Goal: Information Seeking & Learning: Understand process/instructions

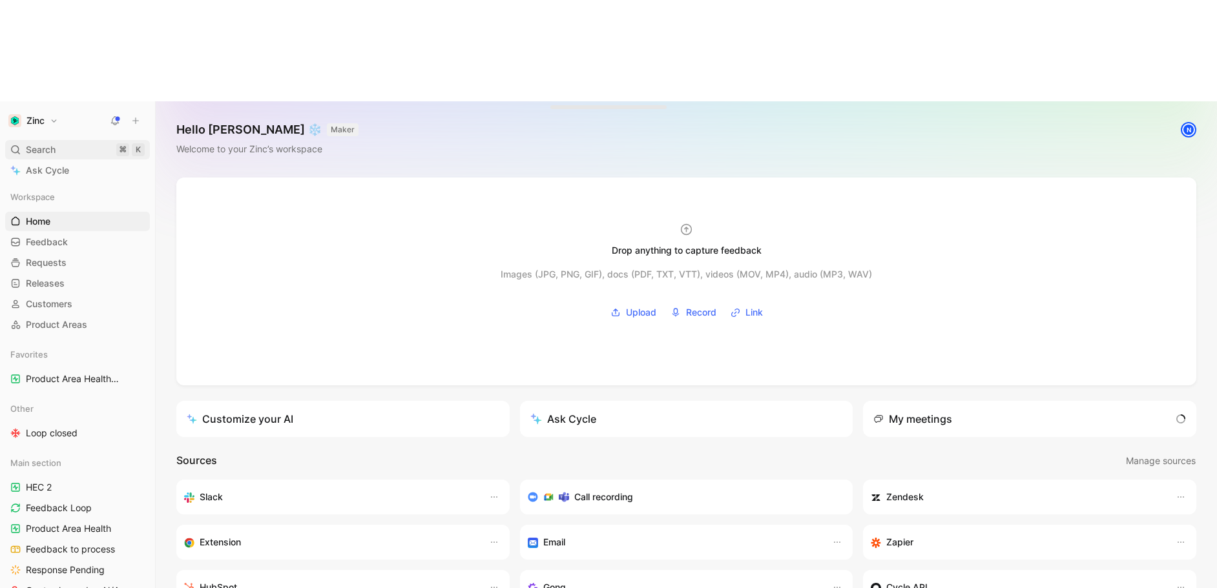
click at [62, 140] on div "Search ⌘ K" at bounding box center [77, 149] width 145 height 19
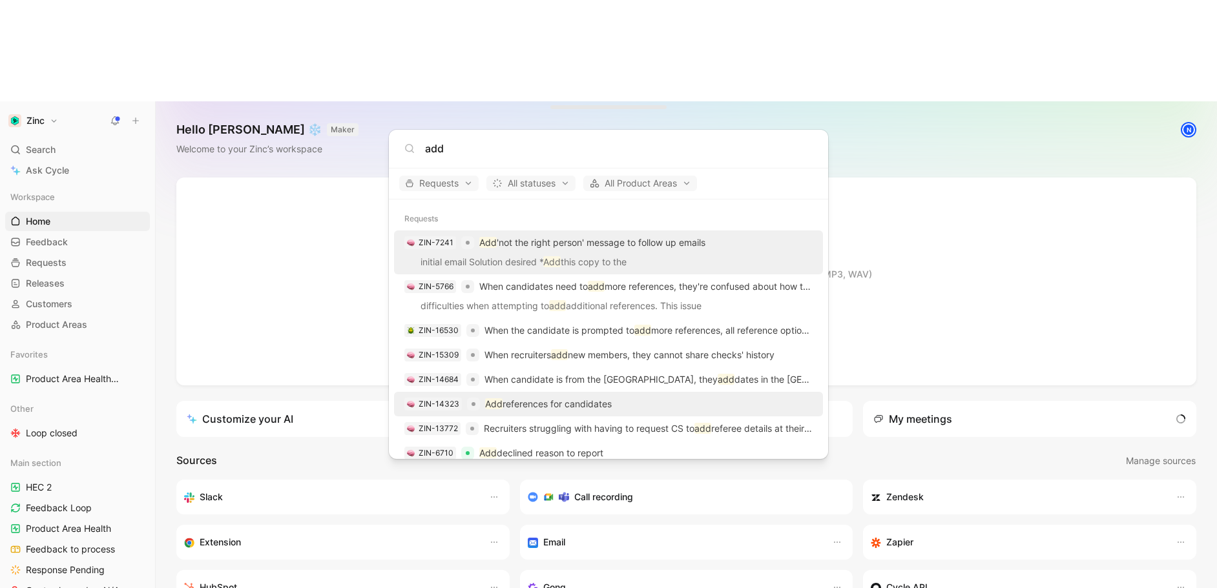
type input "add"
click at [574, 407] on p "Add references for candidates" at bounding box center [548, 405] width 127 height 16
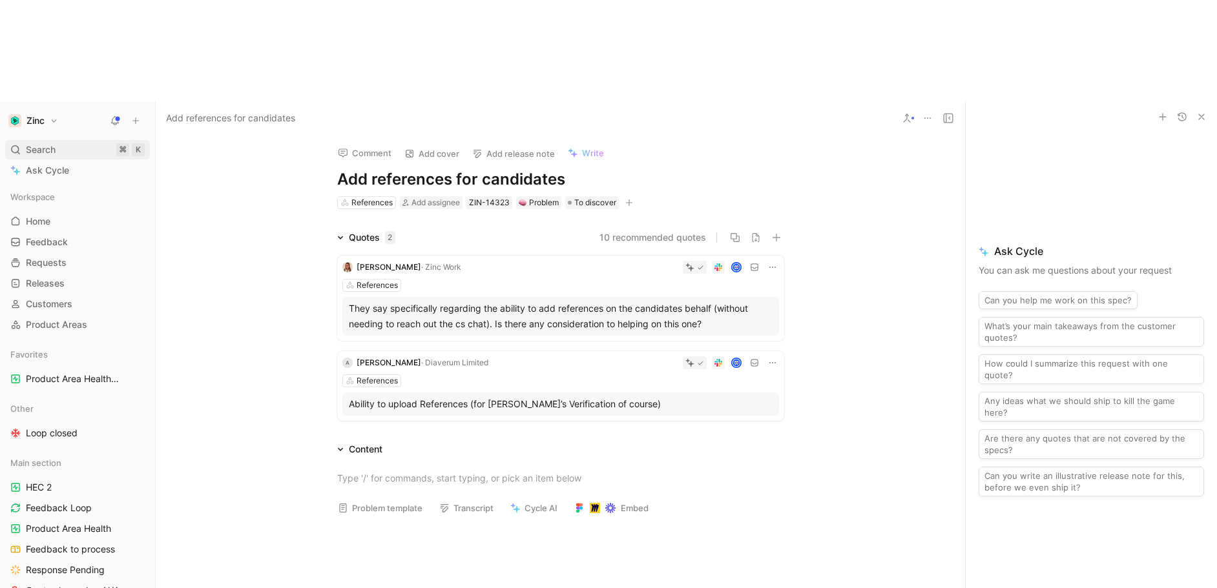
click at [80, 140] on div "Search ⌘ K" at bounding box center [77, 149] width 145 height 19
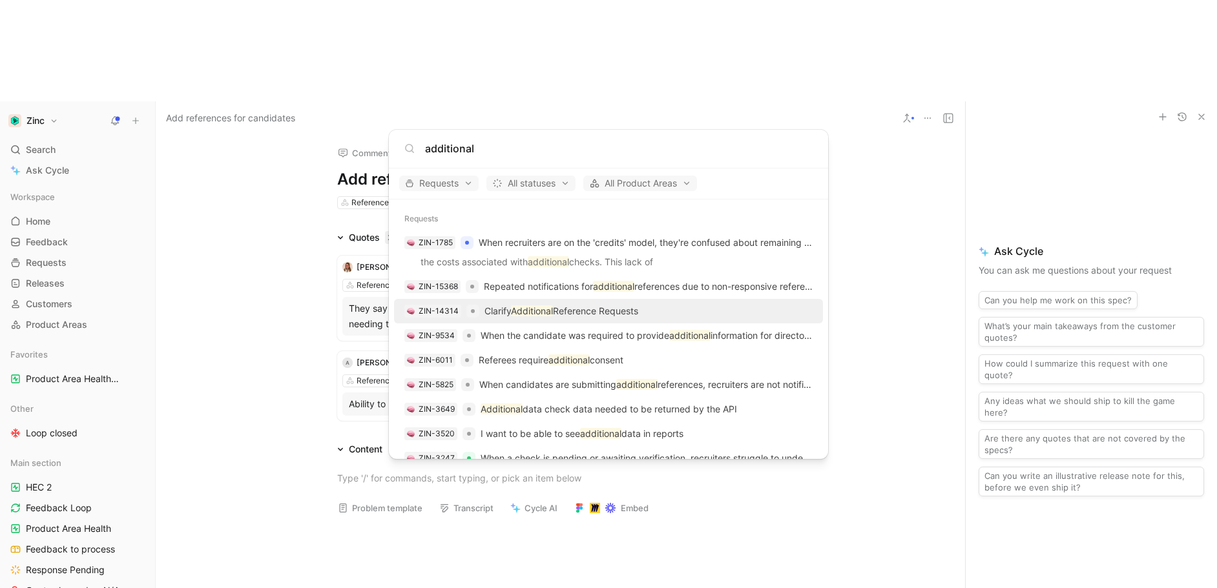
type input "additional"
click at [35, 47] on body "Zinc Search ⌘ K Ask Cycle Workspace Home G then H Feedback G then F Requests G …" at bounding box center [608, 294] width 1217 height 588
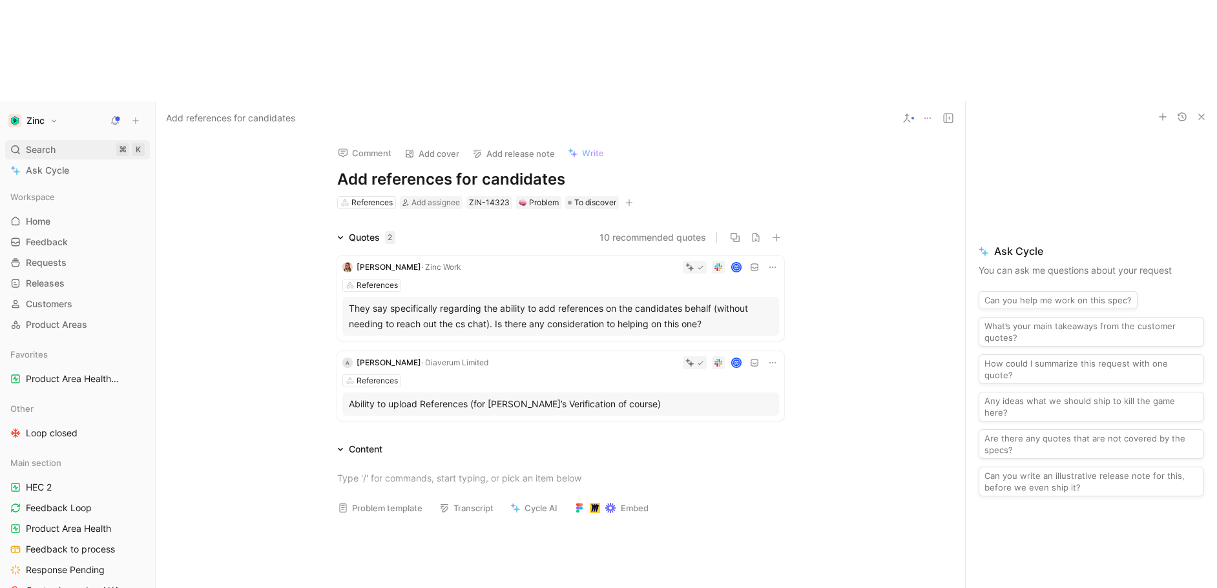
click at [72, 140] on div "Search ⌘ K" at bounding box center [77, 149] width 145 height 19
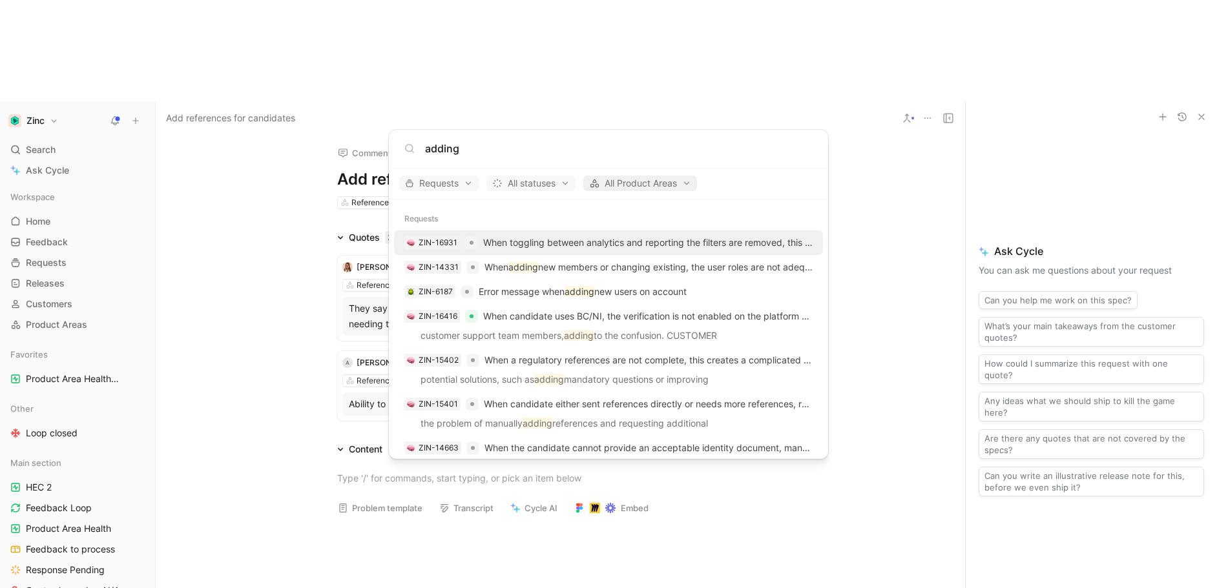
type input "adding"
click at [641, 184] on span "All Product Areas" at bounding box center [640, 184] width 102 height 16
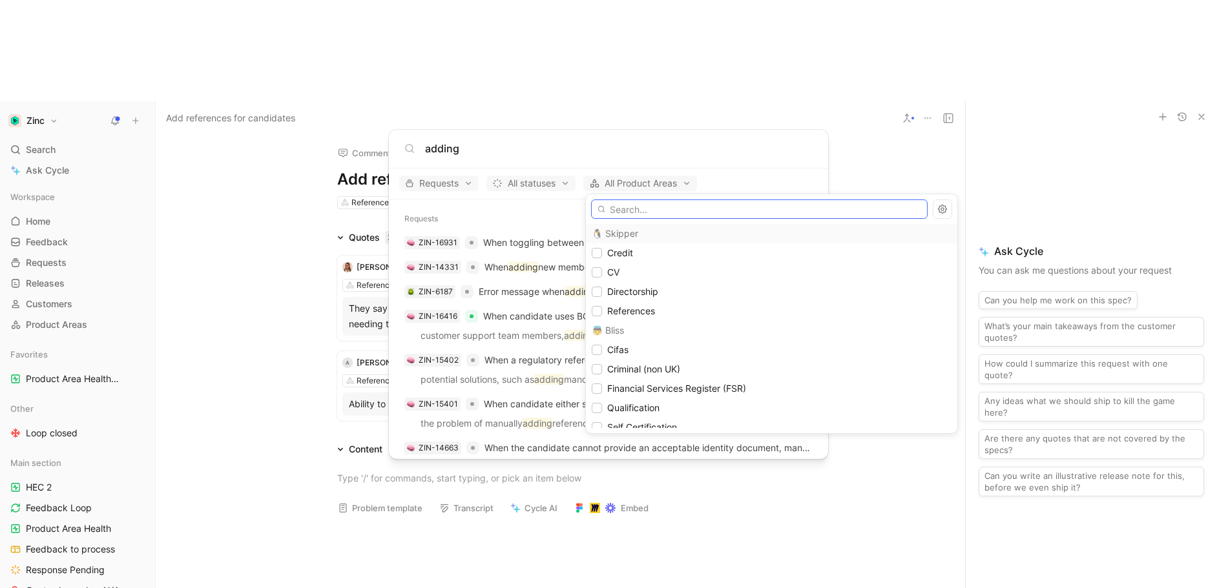
click at [652, 218] on input "text" at bounding box center [759, 209] width 337 height 19
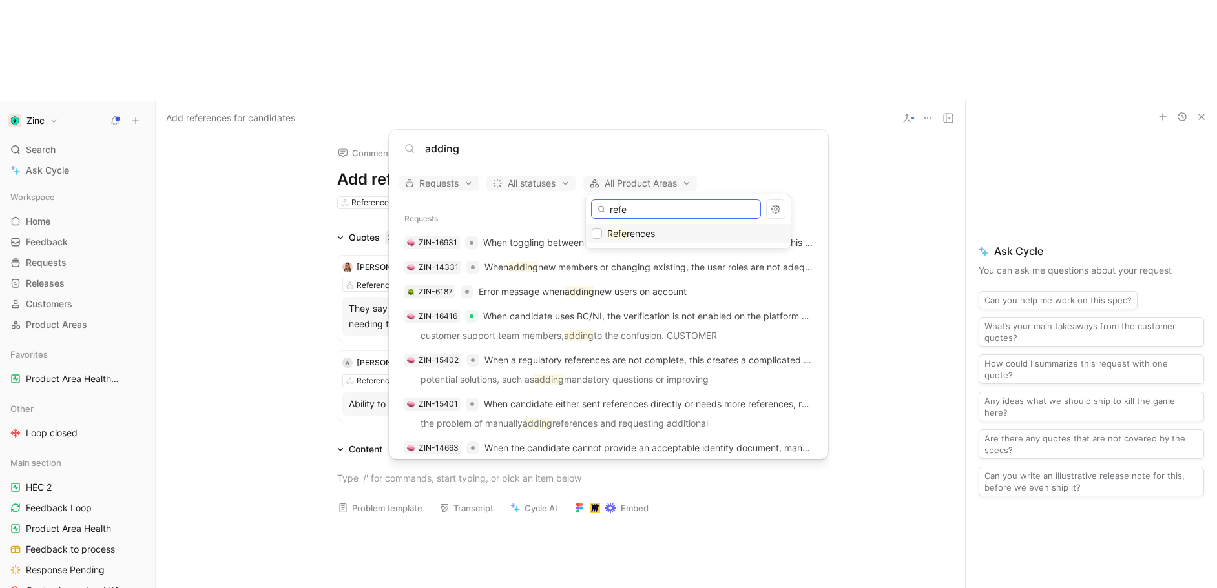
type input "refe"
click at [649, 240] on span "Refe rences" at bounding box center [631, 234] width 48 height 16
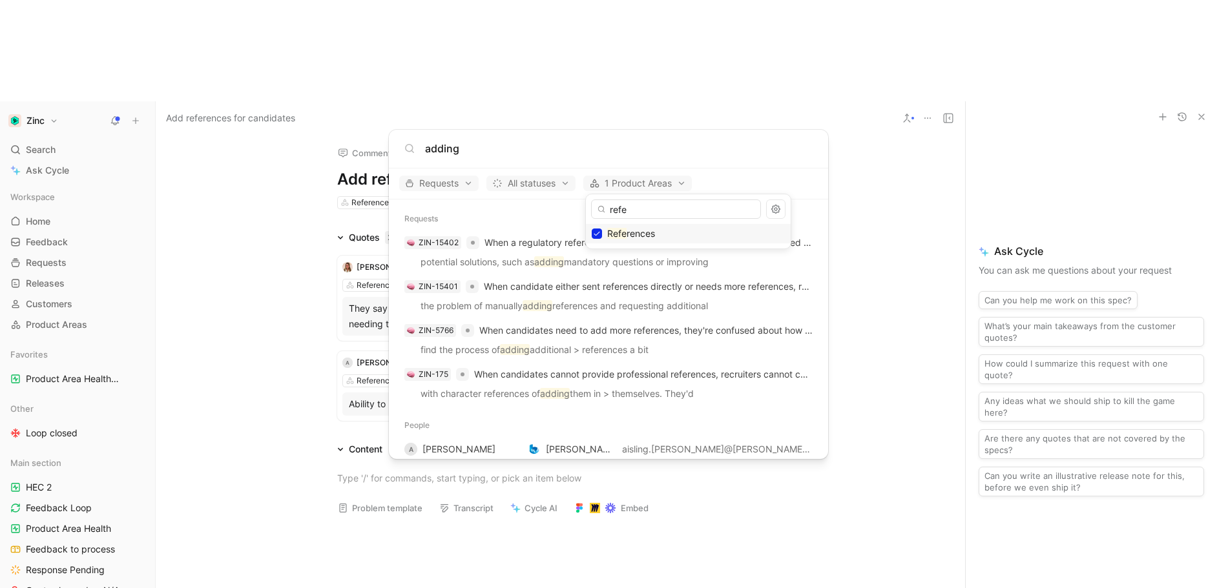
click at [791, 191] on div at bounding box center [608, 294] width 1217 height 588
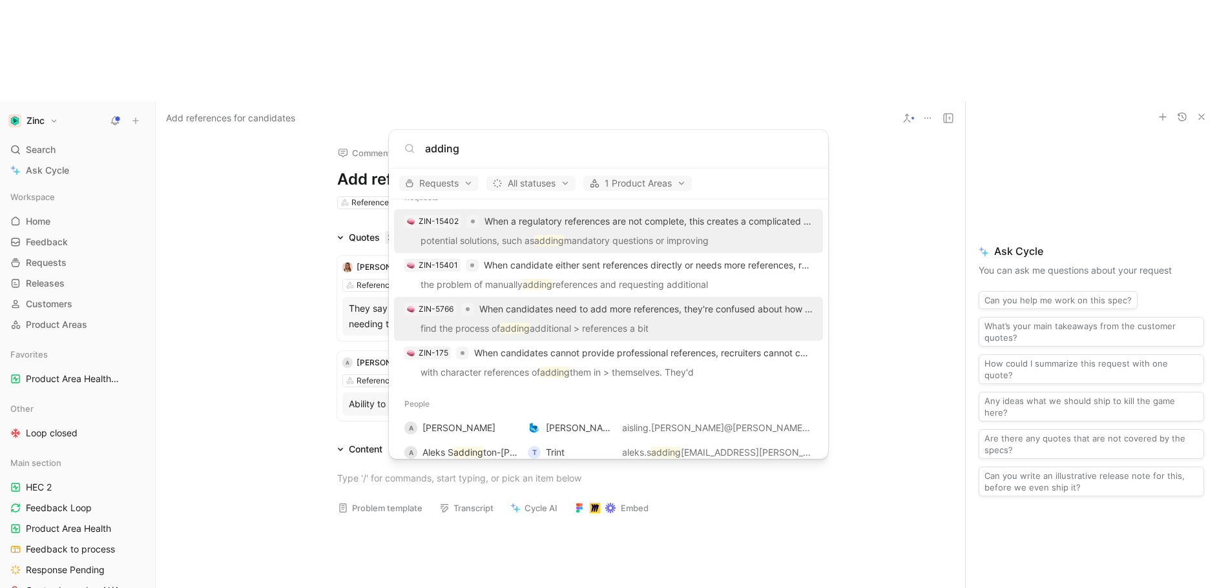
scroll to position [25, 0]
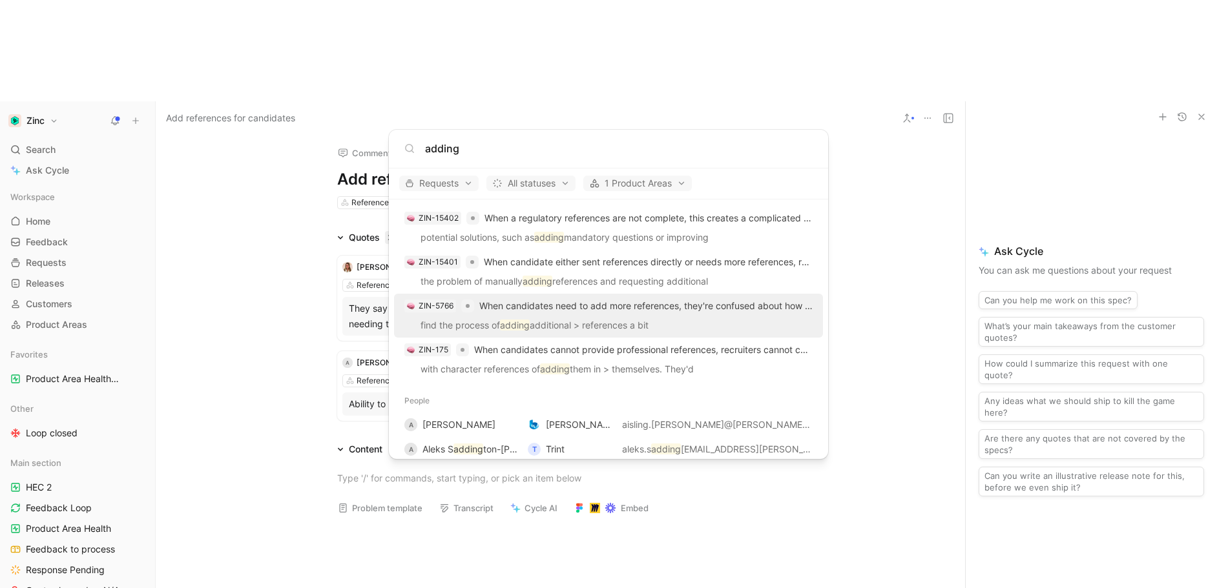
click at [610, 313] on span "When candidates need to add more references, they're confused about how to do it" at bounding box center [645, 306] width 333 height 16
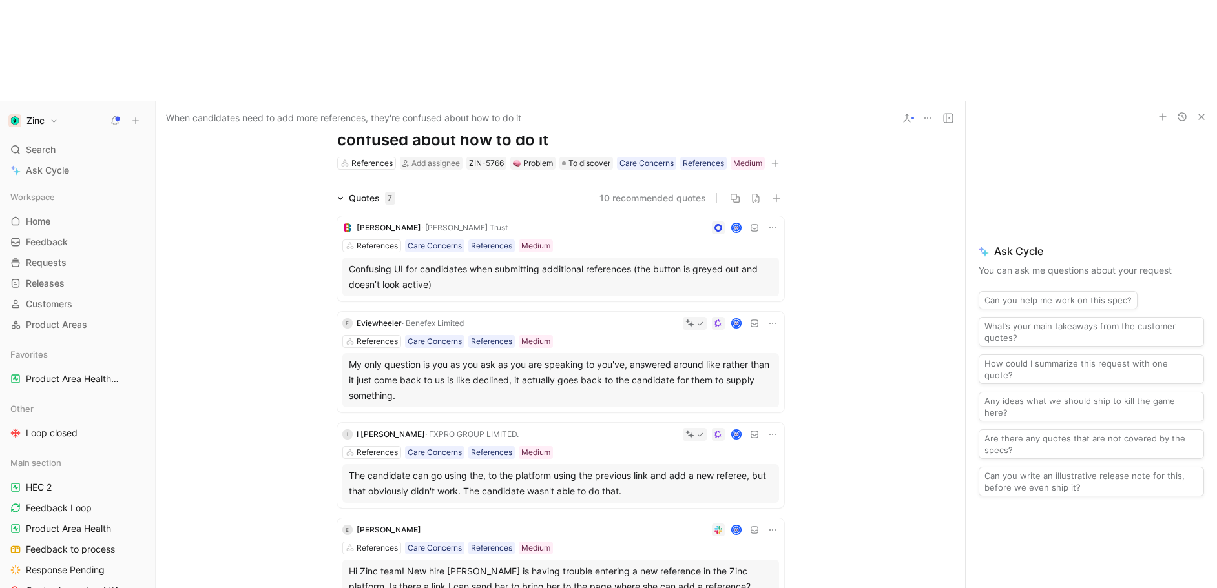
scroll to position [76, 0]
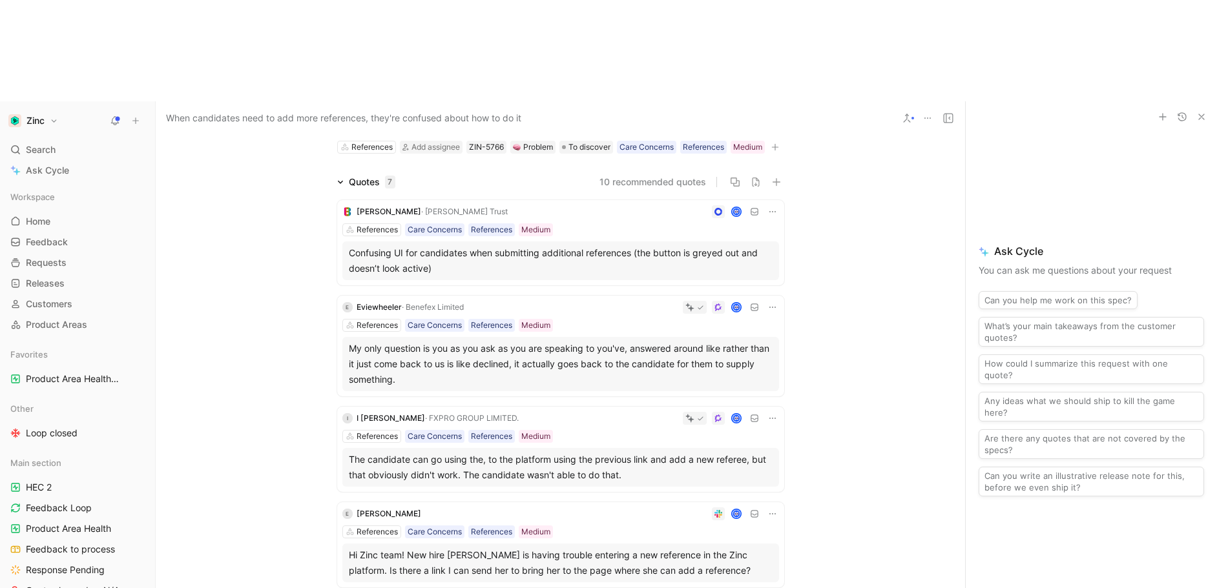
click at [672, 174] on button "10 recommended quotes" at bounding box center [652, 182] width 107 height 16
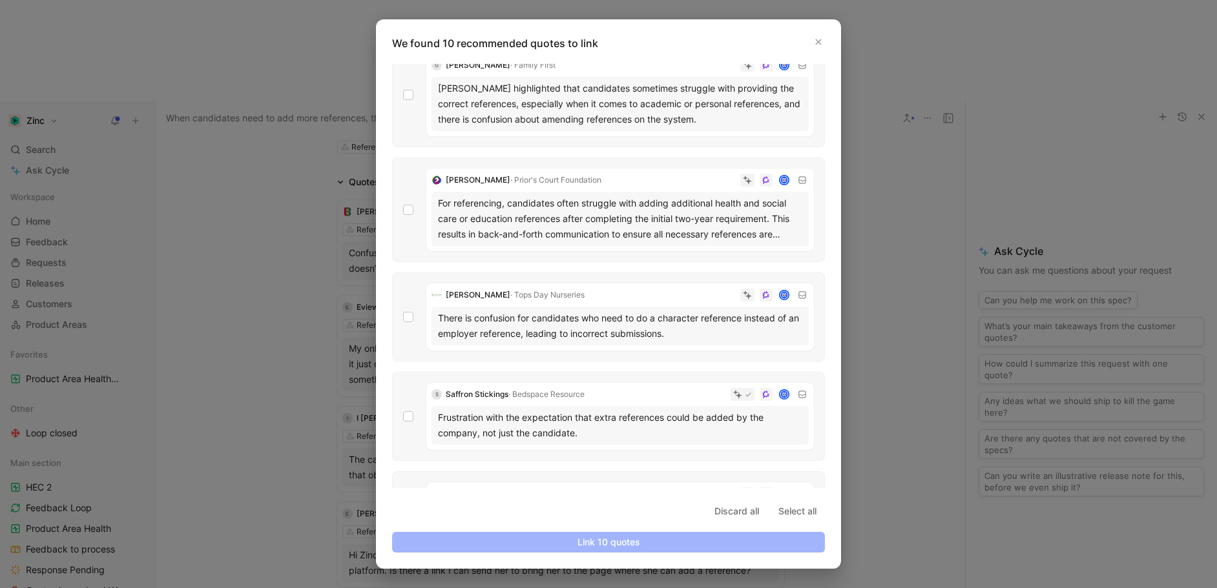
scroll to position [223, 0]
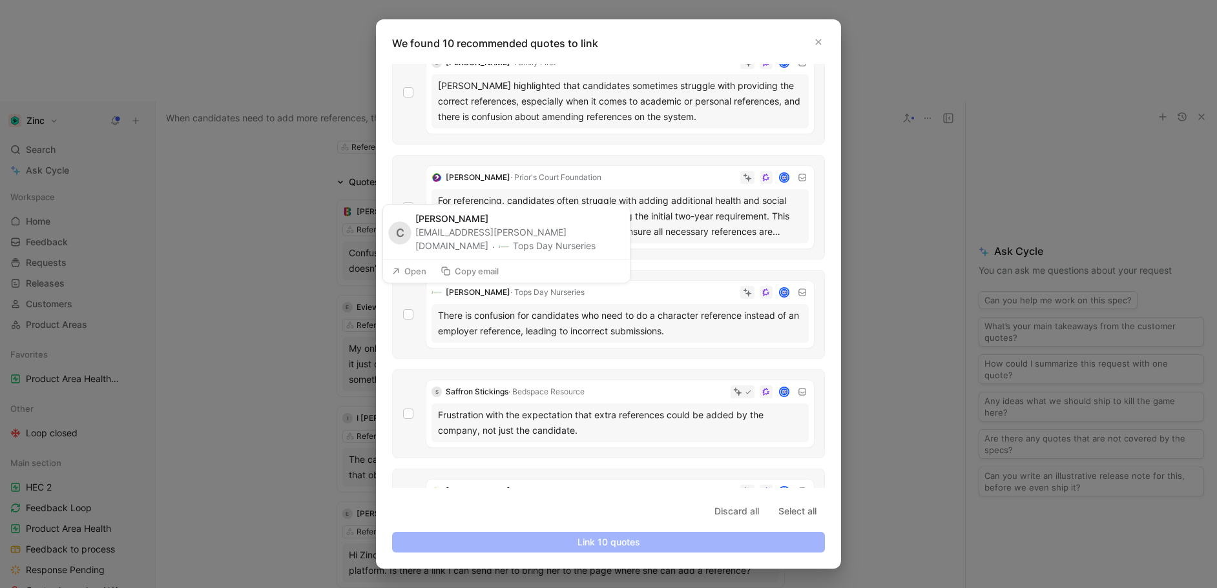
click at [404, 271] on button "Open" at bounding box center [409, 271] width 47 height 18
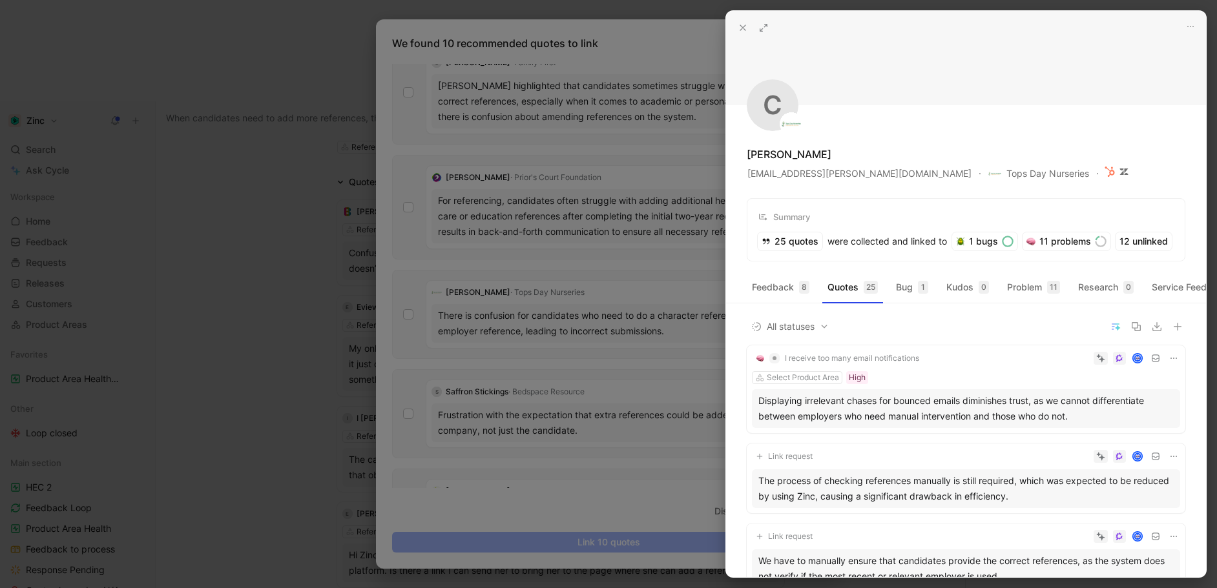
drag, startPoint x: 298, startPoint y: 249, endPoint x: 309, endPoint y: 255, distance: 12.4
click at [298, 250] on div at bounding box center [608, 294] width 1217 height 588
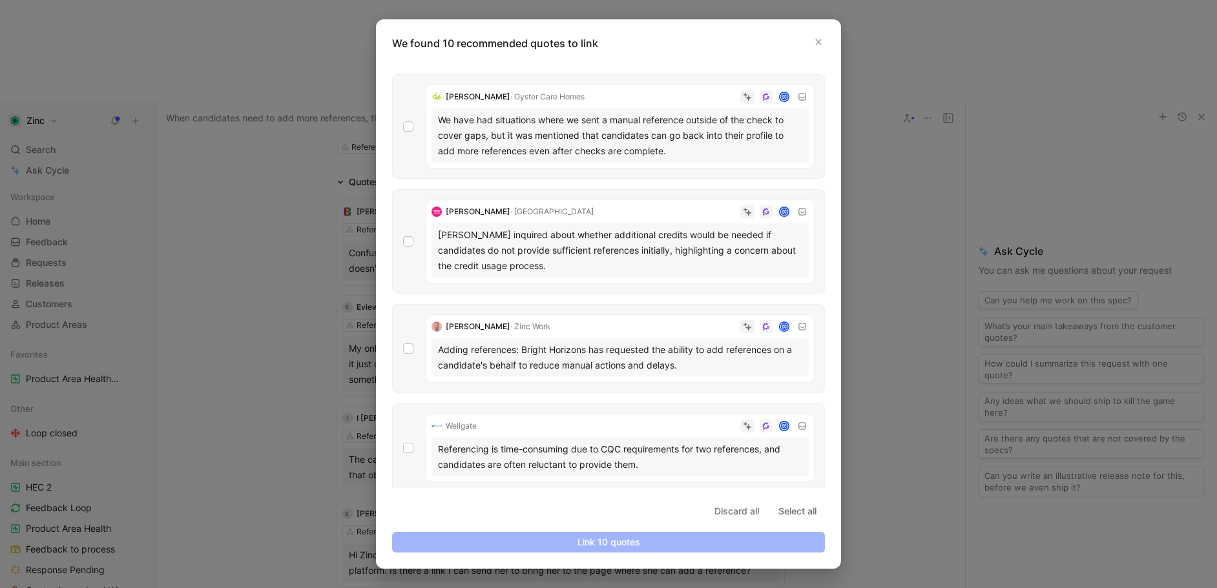
scroll to position [622, 0]
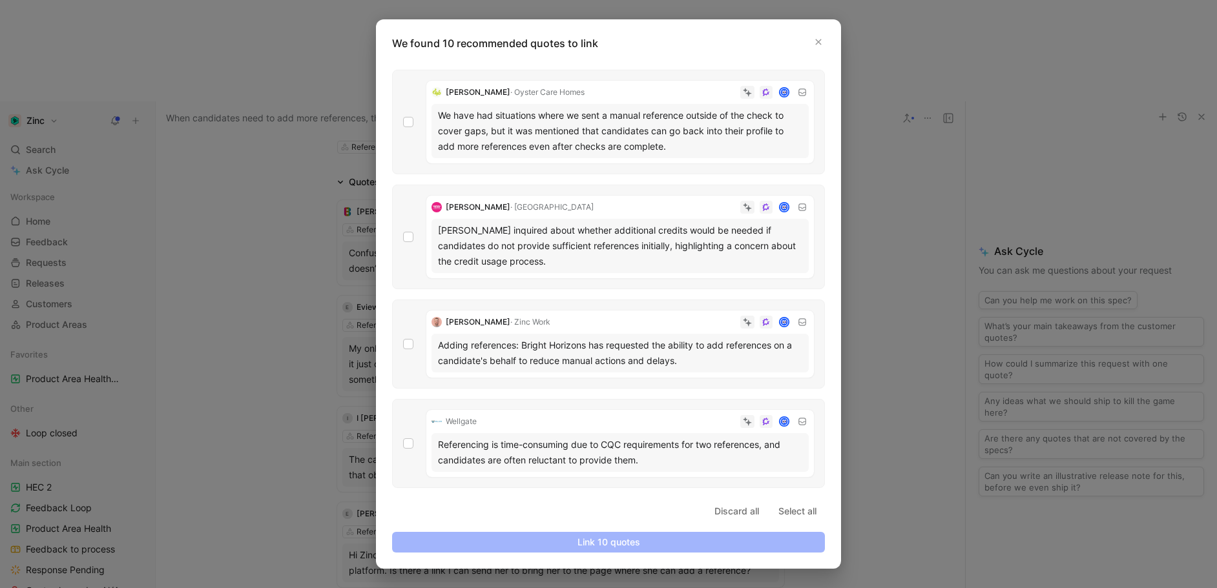
click at [915, 285] on div at bounding box center [608, 294] width 1217 height 588
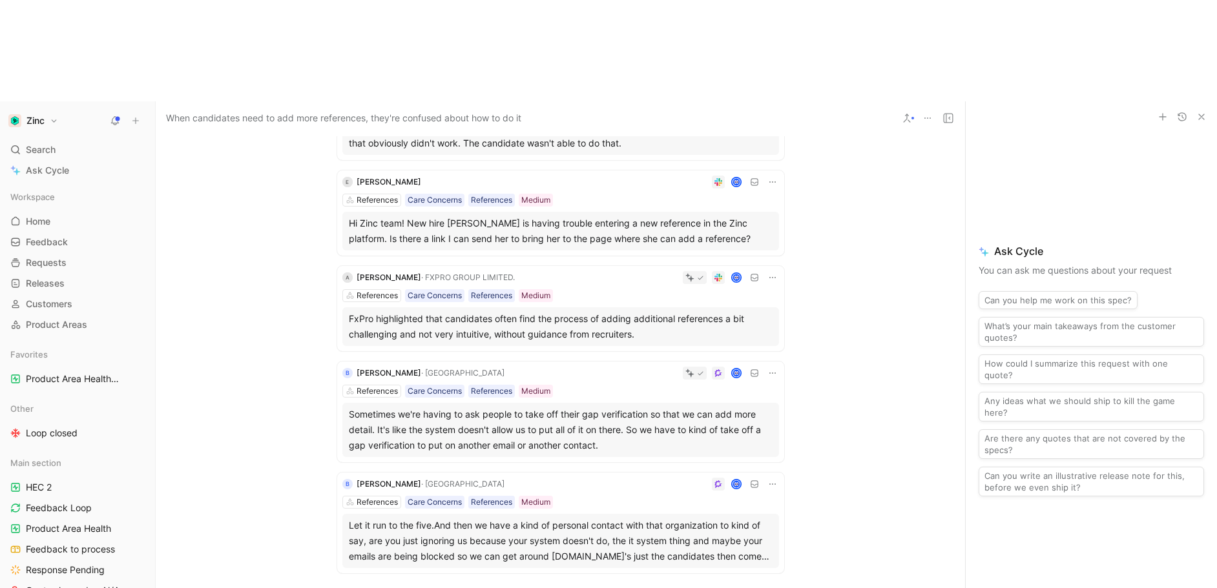
scroll to position [0, 0]
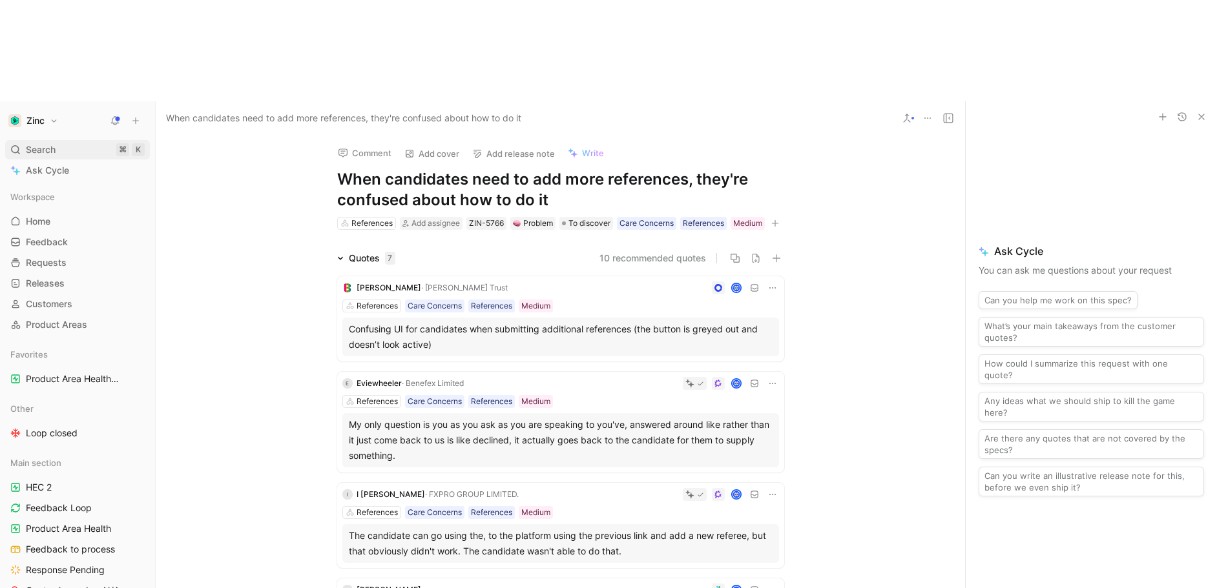
click at [43, 142] on span "Search" at bounding box center [41, 150] width 30 height 16
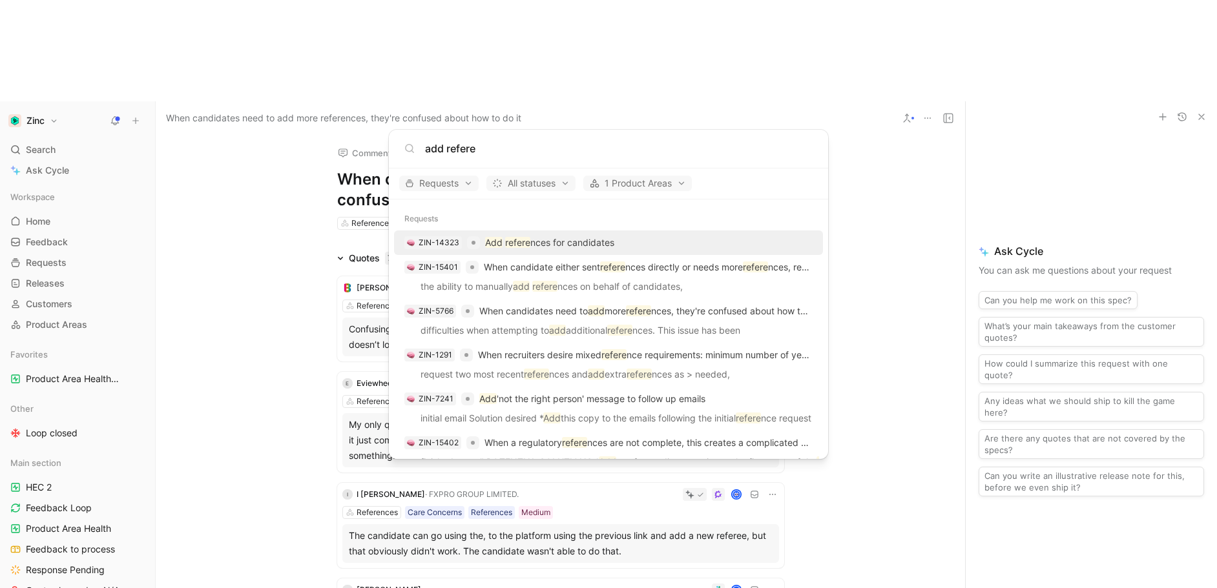
type input "add refere"
click at [554, 236] on p "Add refere nces for candidates" at bounding box center [549, 243] width 129 height 16
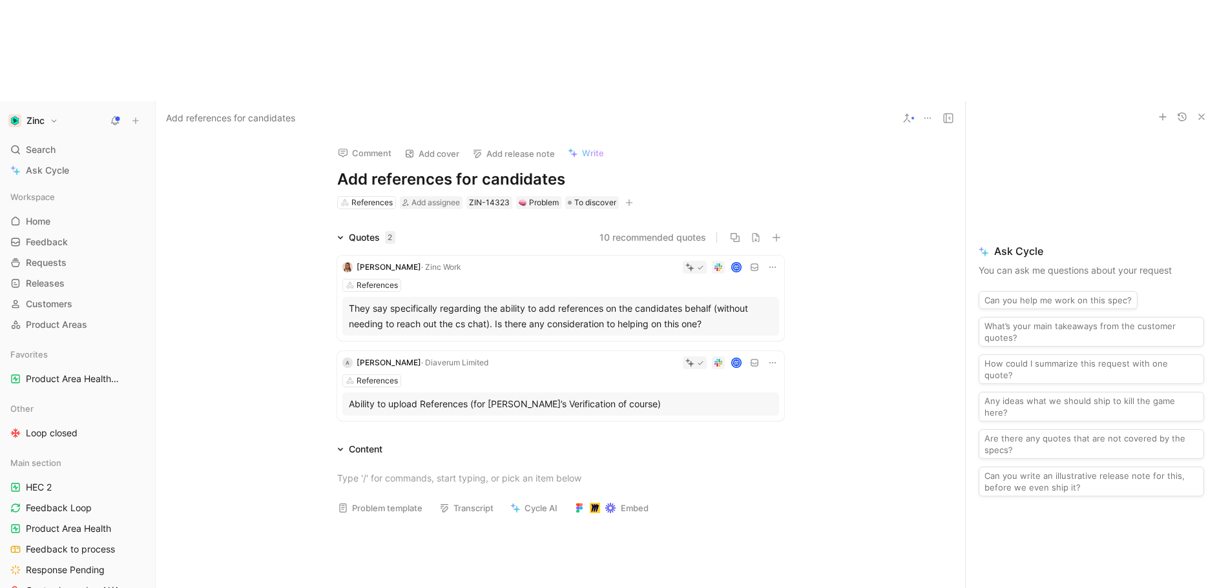
click at [637, 230] on button "10 recommended quotes" at bounding box center [652, 238] width 107 height 16
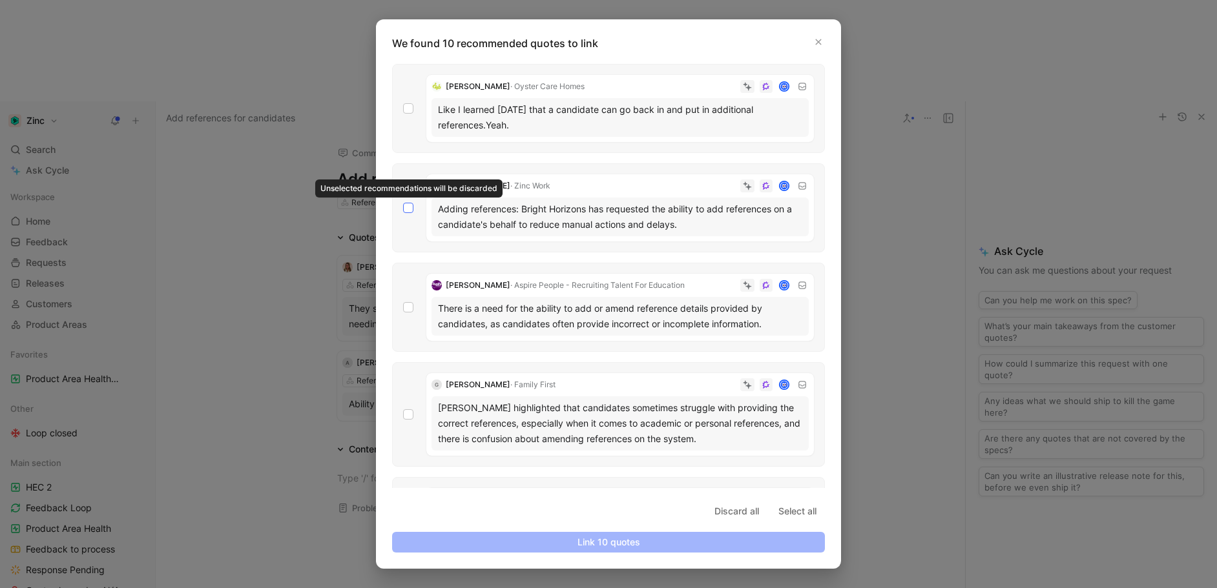
click at [405, 210] on icon at bounding box center [408, 208] width 8 height 8
click at [403, 203] on input "checkbox" at bounding box center [403, 203] width 0 height 0
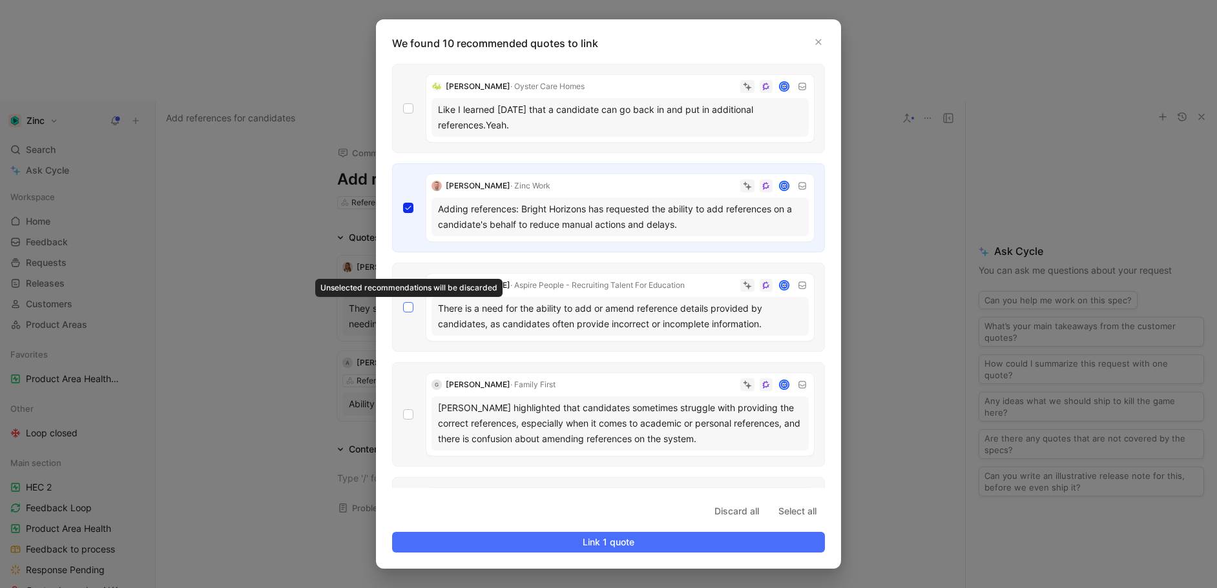
click at [406, 302] on div at bounding box center [408, 307] width 10 height 10
click at [403, 302] on input "checkbox" at bounding box center [403, 302] width 0 height 0
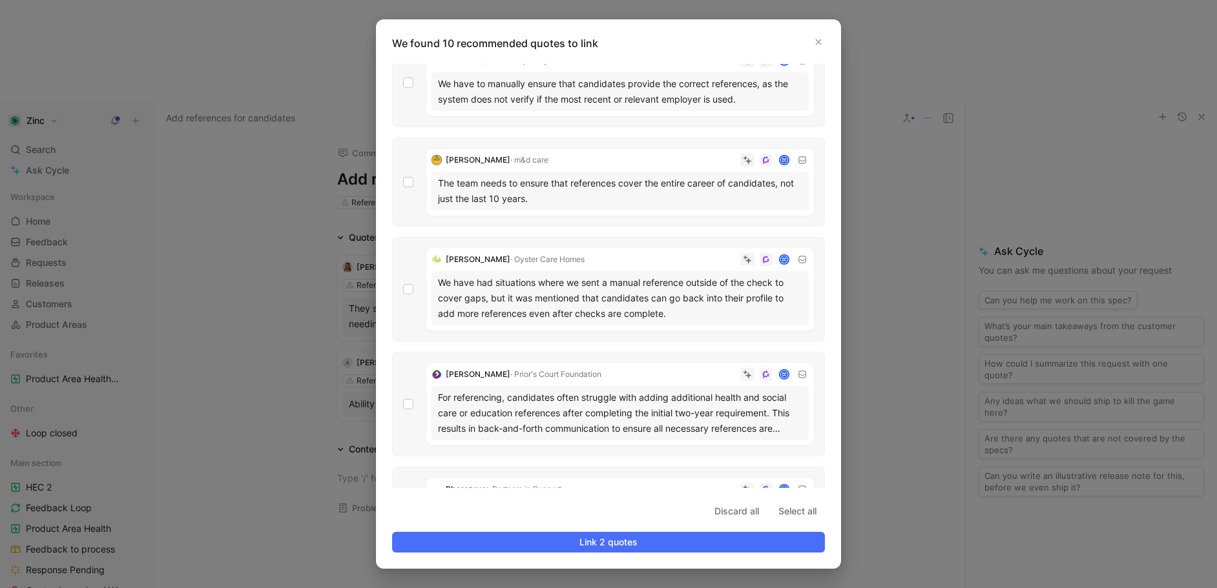
scroll to position [640, 0]
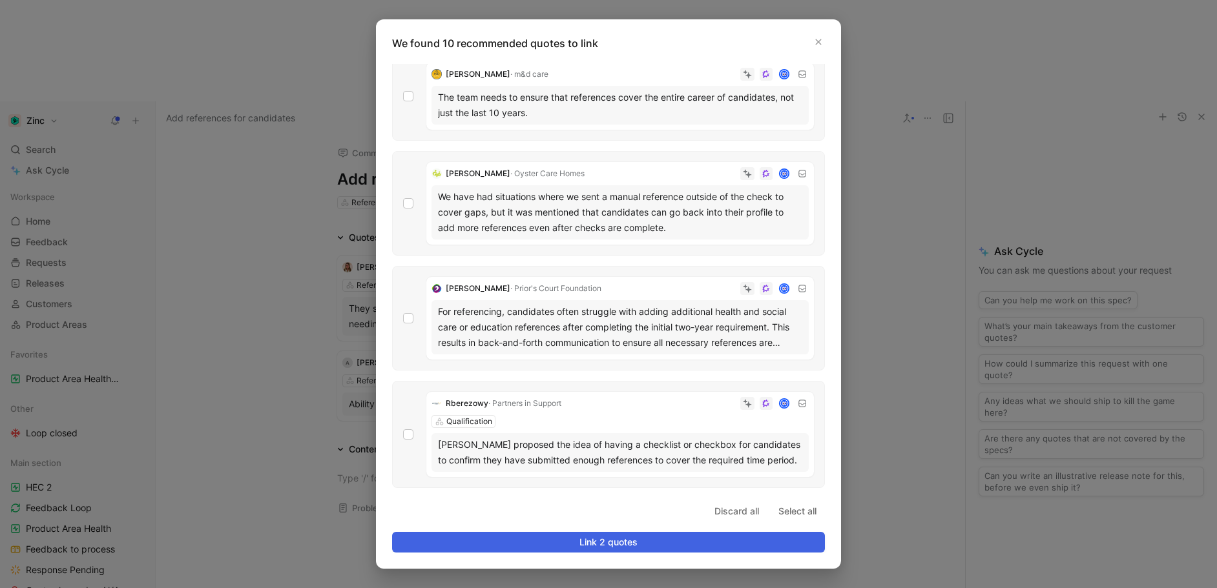
click at [613, 545] on span "Link 2 quotes" at bounding box center [608, 543] width 411 height 16
